Goal: Information Seeking & Learning: Learn about a topic

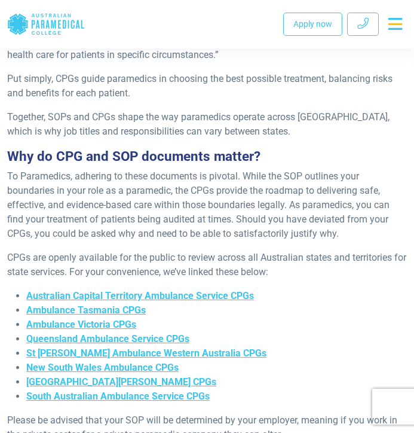
scroll to position [642, 0]
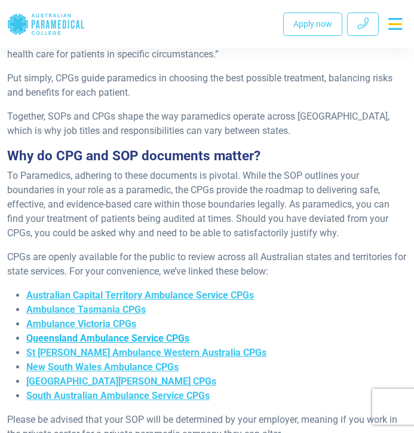
click at [118, 340] on span "Queensland Ambulance Service CPGs" at bounding box center [107, 337] width 163 height 11
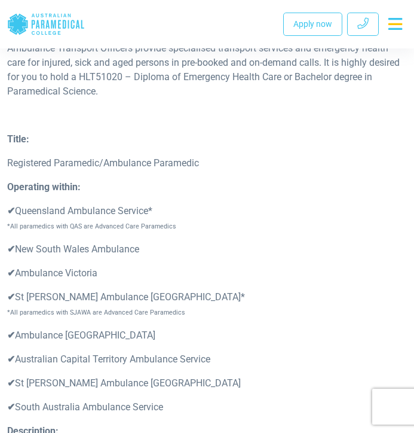
scroll to position [2576, 0]
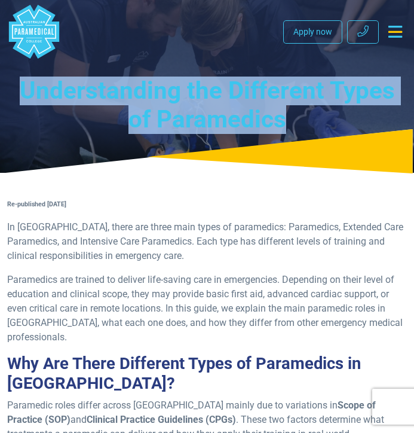
drag, startPoint x: 292, startPoint y: 122, endPoint x: 22, endPoint y: 88, distance: 272.4
click at [22, 88] on h1 "Understanding the Different Types of Paramedics" at bounding box center [207, 106] width 400 height 58
copy h1 "Understanding the Different Types of Paramedics"
click at [143, 68] on div "Understanding the Different Types of Paramedics" at bounding box center [207, 86] width 414 height 173
